Goal: Browse casually

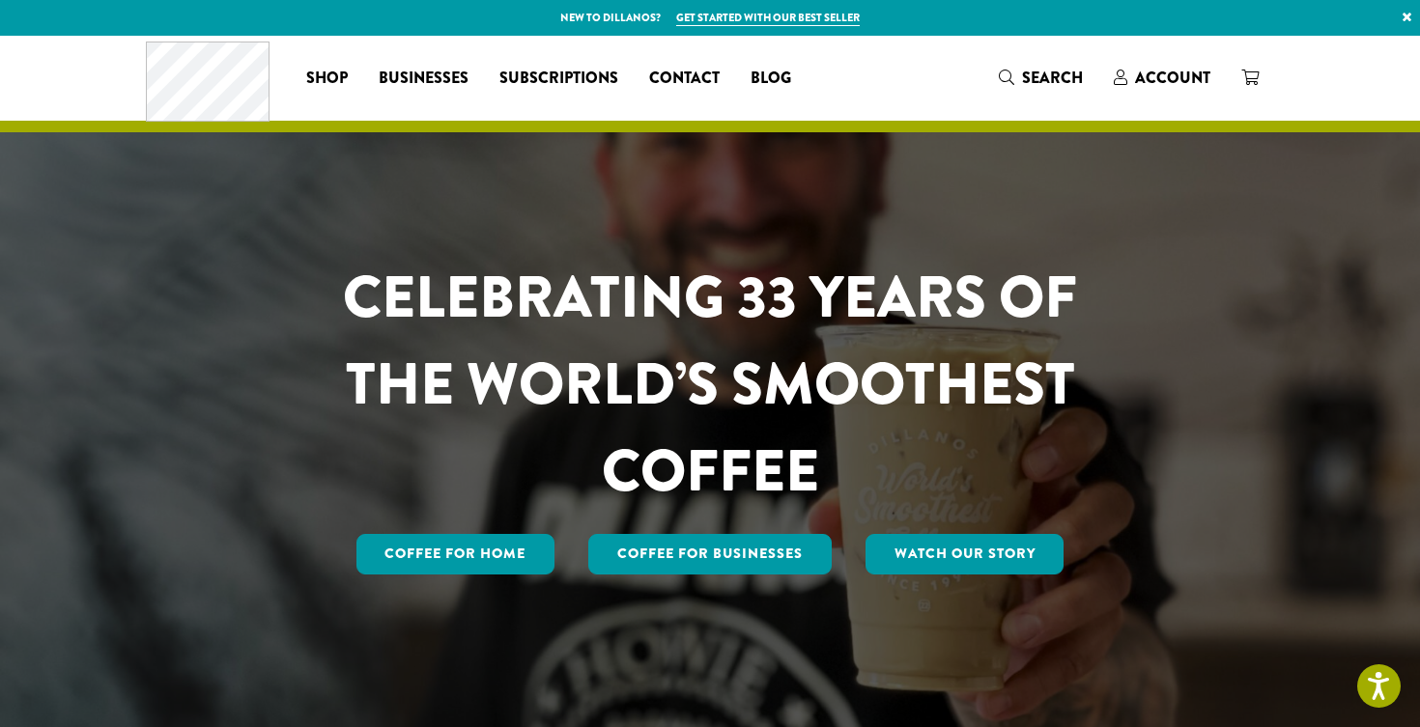
click at [1230, 389] on div "CELEBRATING 33 YEARS OF THE WORLD’S SMOOTHEST COFFEE Coffee for Home Coffee For…" at bounding box center [710, 416] width 1130 height 324
click at [1187, 293] on div "CELEBRATING 33 YEARS OF THE WORLD’S SMOOTHEST COFFEE Coffee for Home Coffee For…" at bounding box center [710, 416] width 1130 height 324
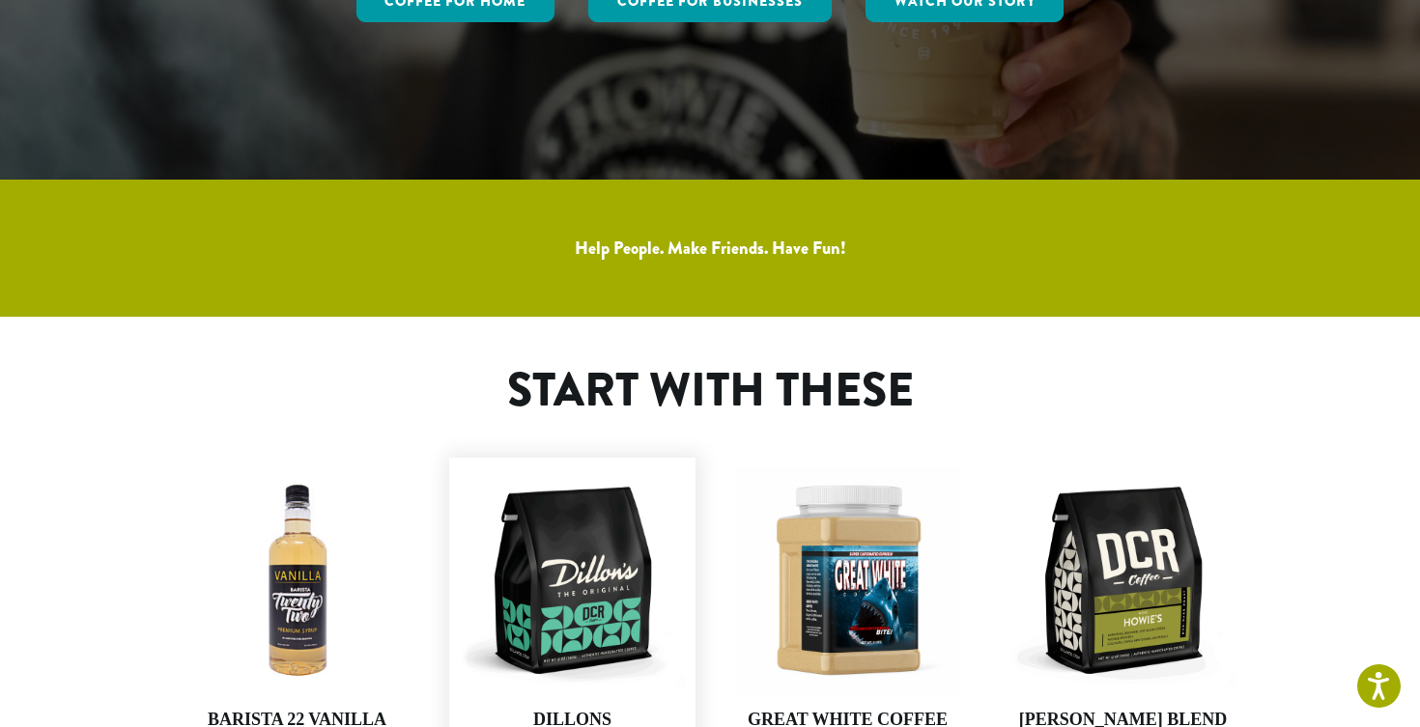
scroll to position [590, 0]
